Goal: Information Seeking & Learning: Learn about a topic

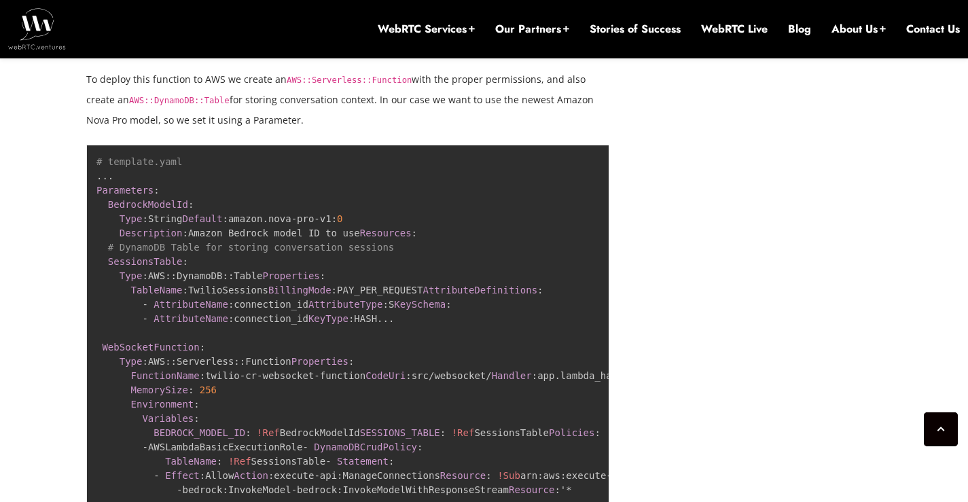
scroll to position [5887, 0]
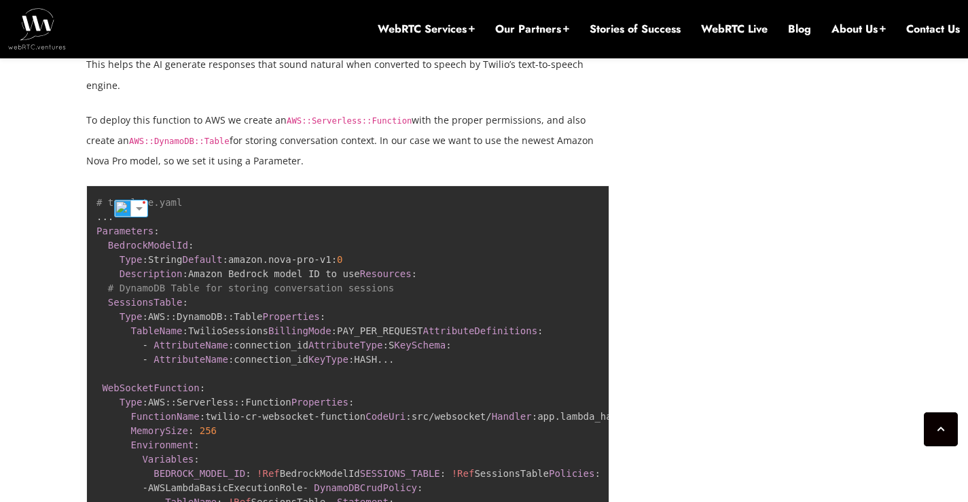
scroll to position [5860, 0]
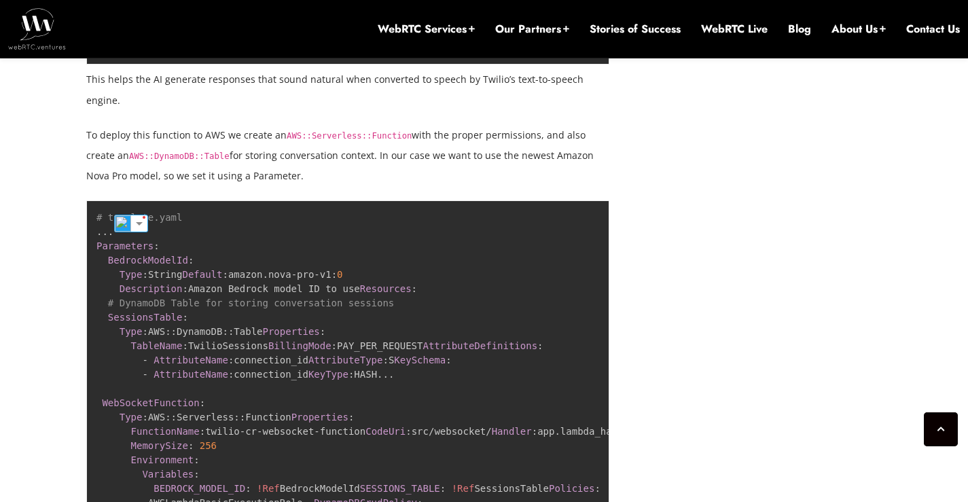
drag, startPoint x: 107, startPoint y: 185, endPoint x: 145, endPoint y: 296, distance: 118.0
drag, startPoint x: 137, startPoint y: 270, endPoint x: 108, endPoint y: 192, distance: 83.4
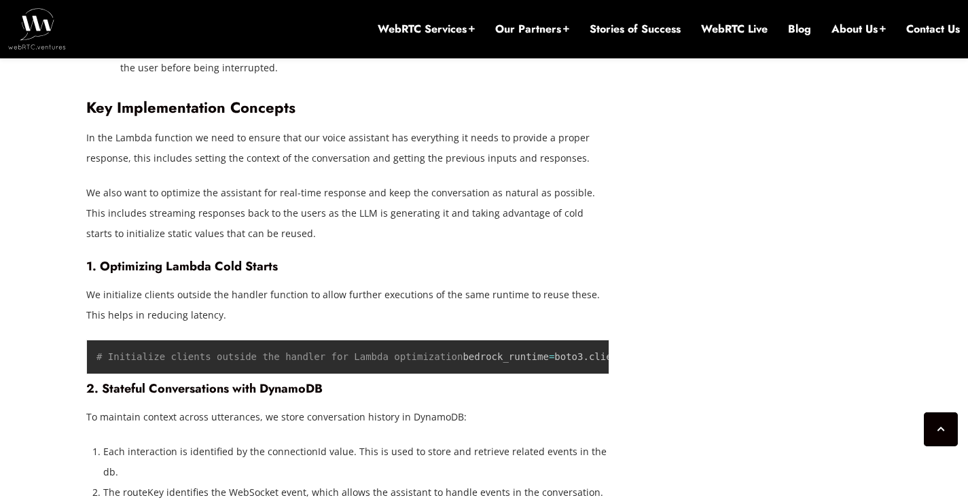
scroll to position [3736, 0]
